Goal: Information Seeking & Learning: Learn about a topic

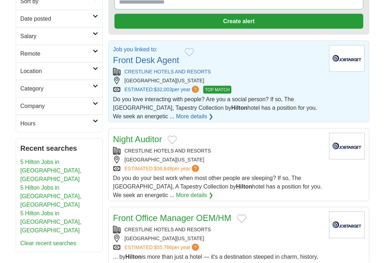
scroll to position [95, 0]
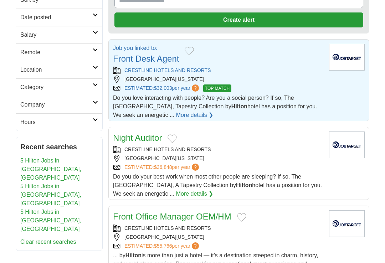
click at [187, 114] on link "More details ❯" at bounding box center [194, 115] width 37 height 9
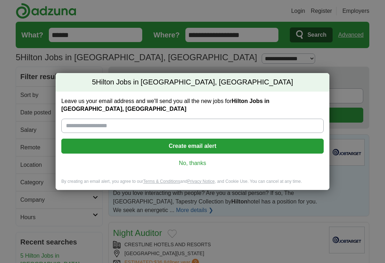
click at [176, 126] on input "Leave us your email address and we'll send you all the new jobs for Hilton Jobs…" at bounding box center [192, 126] width 262 height 14
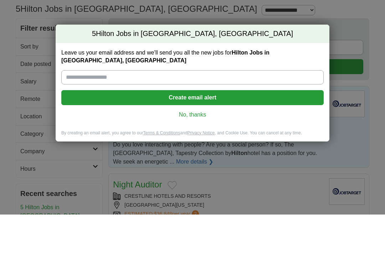
type input "**********"
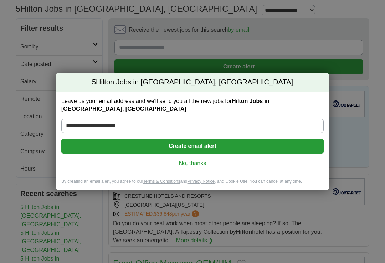
click at [223, 146] on button "Create email alert" at bounding box center [192, 146] width 262 height 15
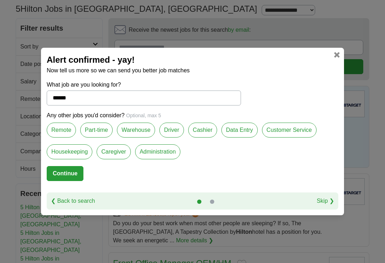
click at [251, 128] on label "Data Entry" at bounding box center [239, 130] width 36 height 15
click at [292, 133] on label "Customer Service" at bounding box center [289, 130] width 55 height 15
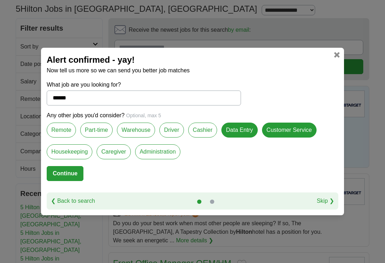
click at [165, 151] on label "Administration" at bounding box center [157, 151] width 45 height 15
click at [98, 133] on label "Part-time" at bounding box center [96, 130] width 32 height 15
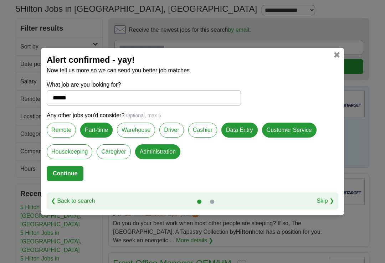
click at [62, 124] on label "Remote" at bounding box center [61, 130] width 29 height 15
click at [73, 176] on button "Continue" at bounding box center [65, 173] width 37 height 15
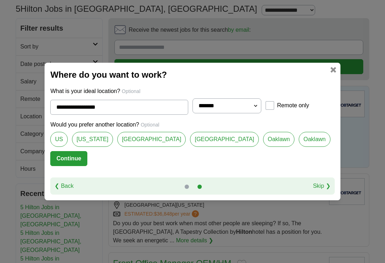
click at [113, 140] on link "[US_STATE]" at bounding box center [92, 139] width 41 height 15
click at [158, 139] on link "[GEOGRAPHIC_DATA]" at bounding box center [151, 139] width 69 height 15
click at [223, 141] on link "[GEOGRAPHIC_DATA]" at bounding box center [224, 139] width 69 height 15
click at [263, 141] on link "Oaklawn" at bounding box center [278, 139] width 31 height 15
click at [153, 143] on link "[GEOGRAPHIC_DATA]" at bounding box center [151, 139] width 69 height 15
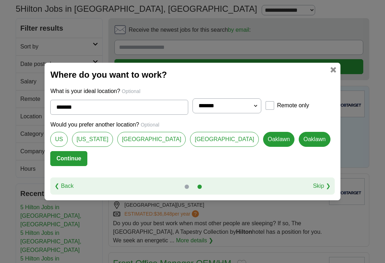
type input "**********"
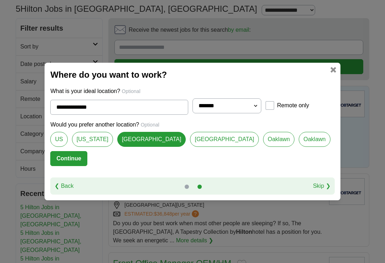
click at [246, 106] on select "**********" at bounding box center [227, 105] width 69 height 15
select select "**"
click at [87, 162] on button "Continue" at bounding box center [68, 158] width 37 height 15
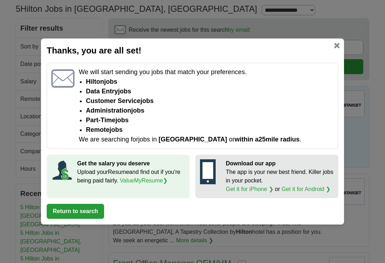
click at [92, 214] on button "Return to search" at bounding box center [75, 211] width 57 height 15
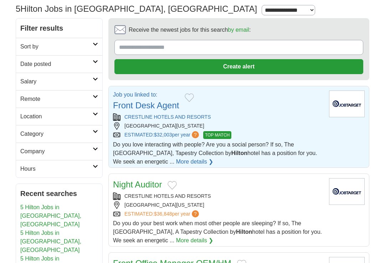
click at [181, 163] on link "More details ❯" at bounding box center [194, 162] width 37 height 9
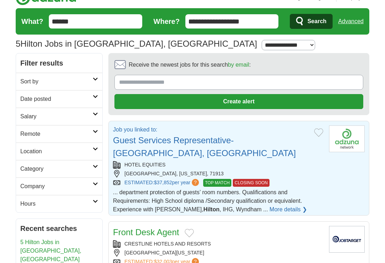
scroll to position [32, 0]
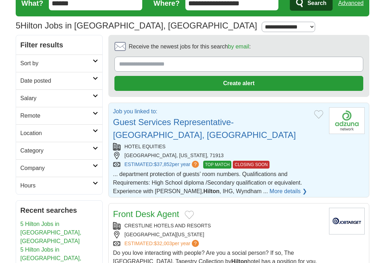
click at [359, 134] on img at bounding box center [347, 120] width 36 height 27
